Goal: Information Seeking & Learning: Learn about a topic

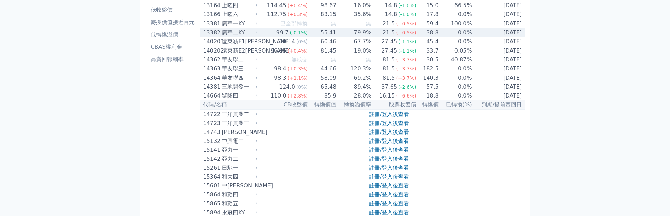
scroll to position [79, 0]
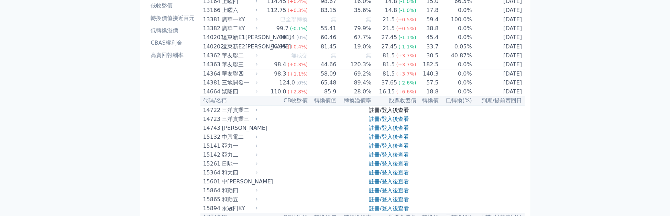
click at [394, 113] on link "註冊/登入後查看" at bounding box center [389, 110] width 40 height 7
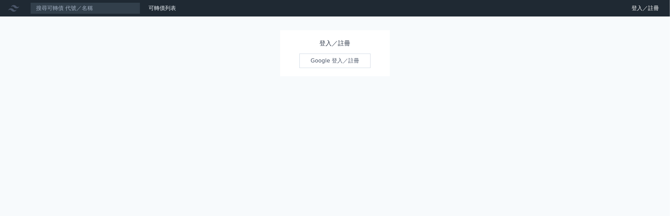
click at [332, 61] on link "Google 登入／註冊" at bounding box center [334, 61] width 71 height 14
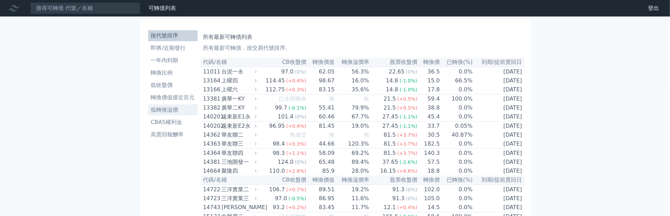
click at [163, 110] on li "低轉換溢價" at bounding box center [172, 110] width 49 height 8
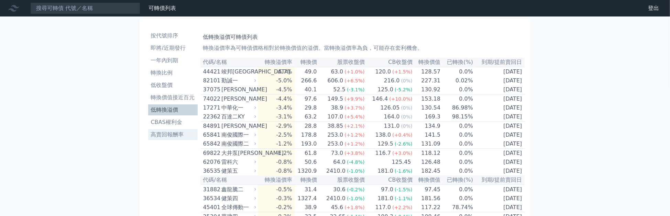
click at [167, 136] on li "高賣回報酬率" at bounding box center [172, 135] width 49 height 8
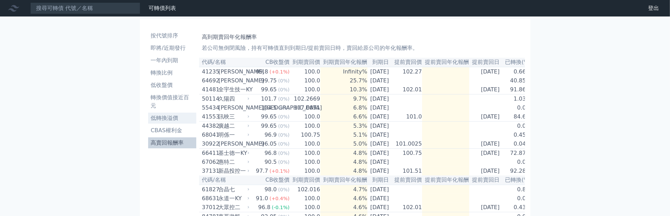
click at [155, 118] on li "低轉換溢價" at bounding box center [172, 118] width 48 height 8
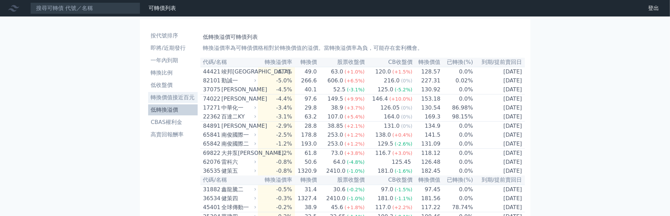
click at [163, 97] on li "轉換價值接近百元" at bounding box center [172, 97] width 49 height 8
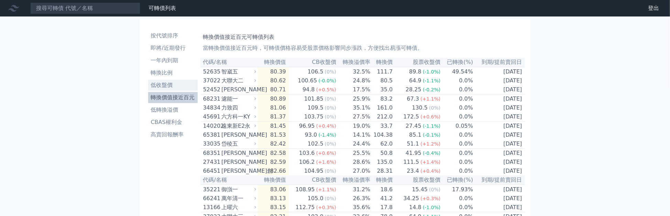
click at [156, 85] on li "低收盤價" at bounding box center [172, 85] width 49 height 8
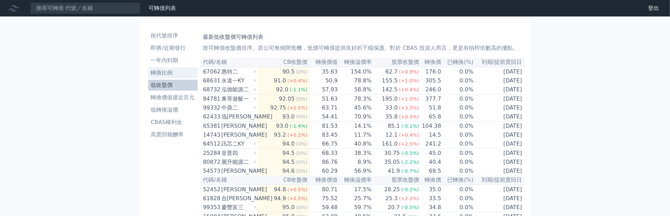
click at [156, 73] on li "轉換比例" at bounding box center [172, 73] width 49 height 8
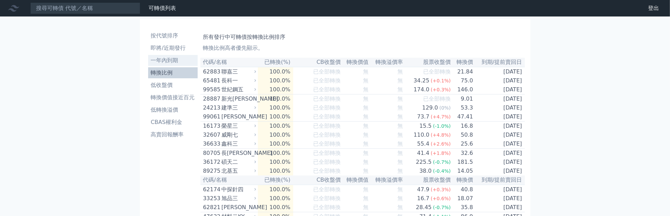
click at [160, 58] on li "一年內到期" at bounding box center [172, 60] width 49 height 8
